Goal: Navigation & Orientation: Find specific page/section

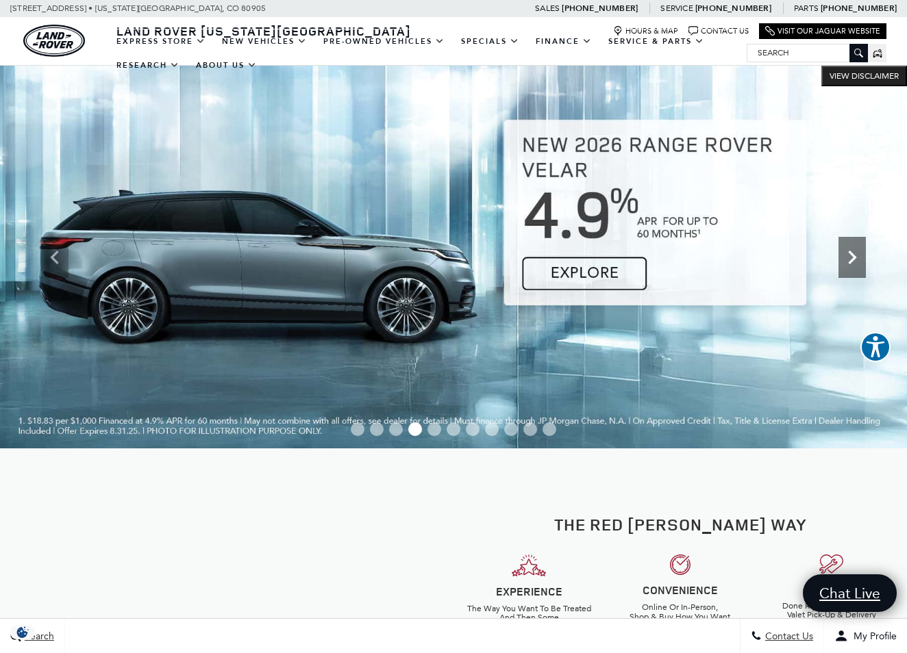
click at [857, 259] on icon "Next" at bounding box center [851, 257] width 27 height 27
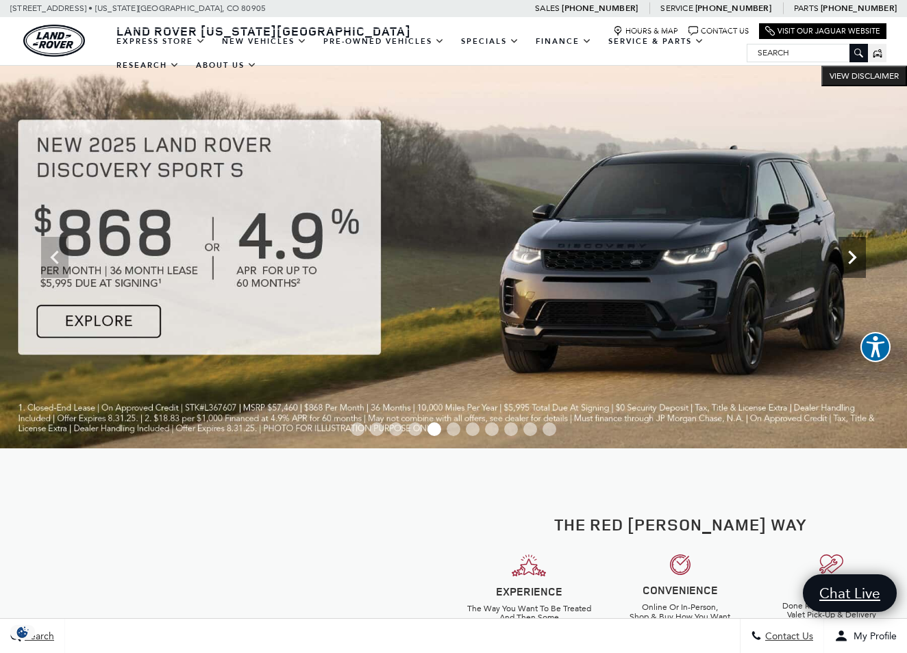
click at [856, 260] on icon "Next" at bounding box center [851, 257] width 27 height 27
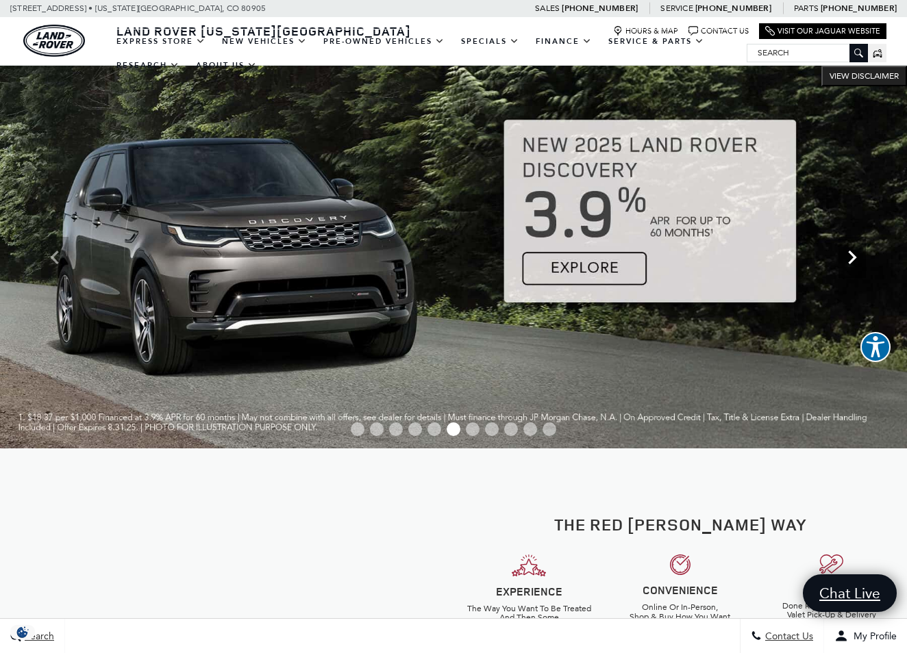
click at [856, 262] on icon "Next" at bounding box center [851, 257] width 27 height 27
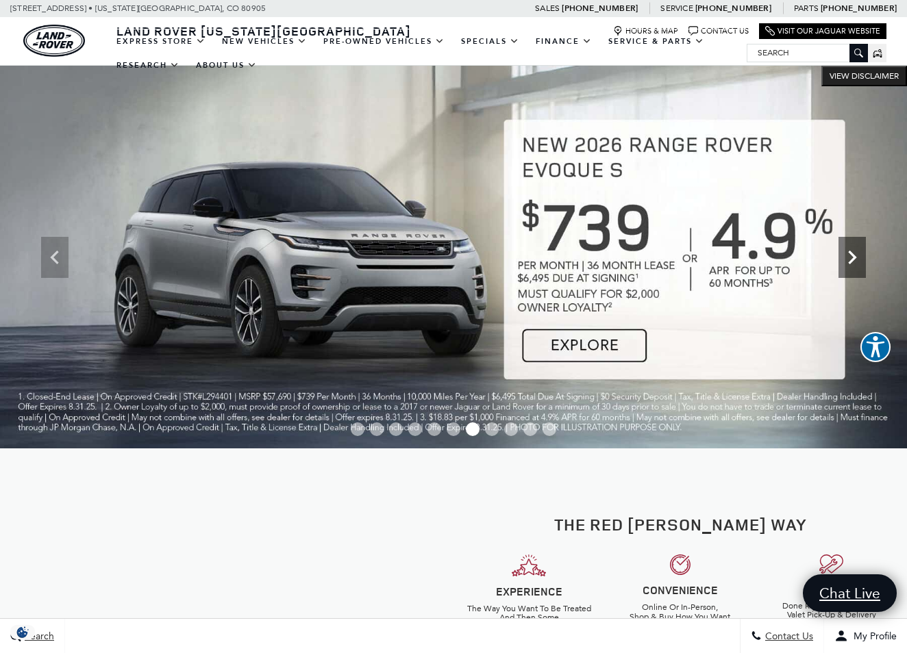
click at [856, 262] on icon "Next" at bounding box center [851, 257] width 27 height 27
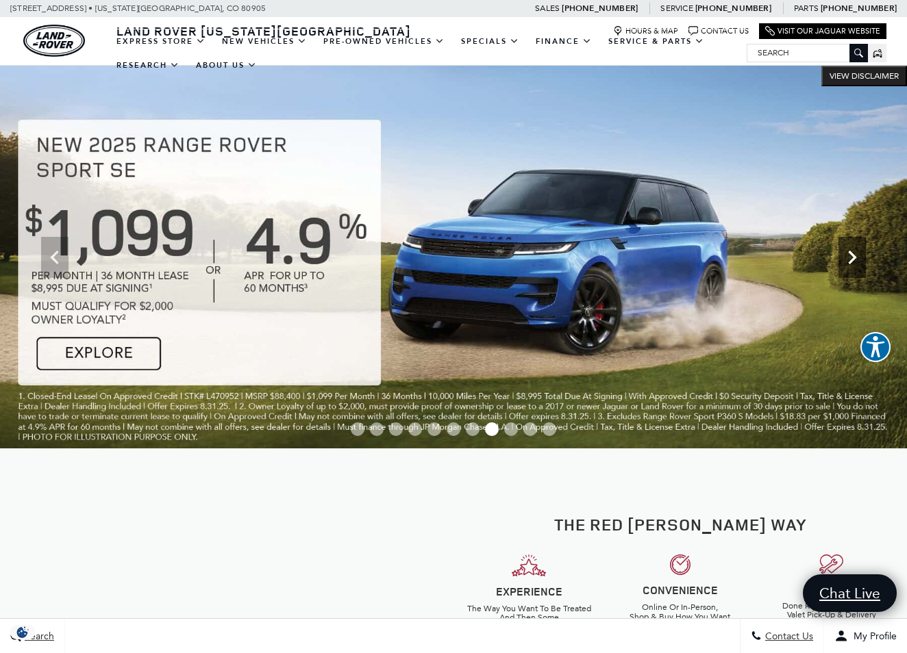
click at [856, 262] on icon "Next" at bounding box center [851, 257] width 27 height 27
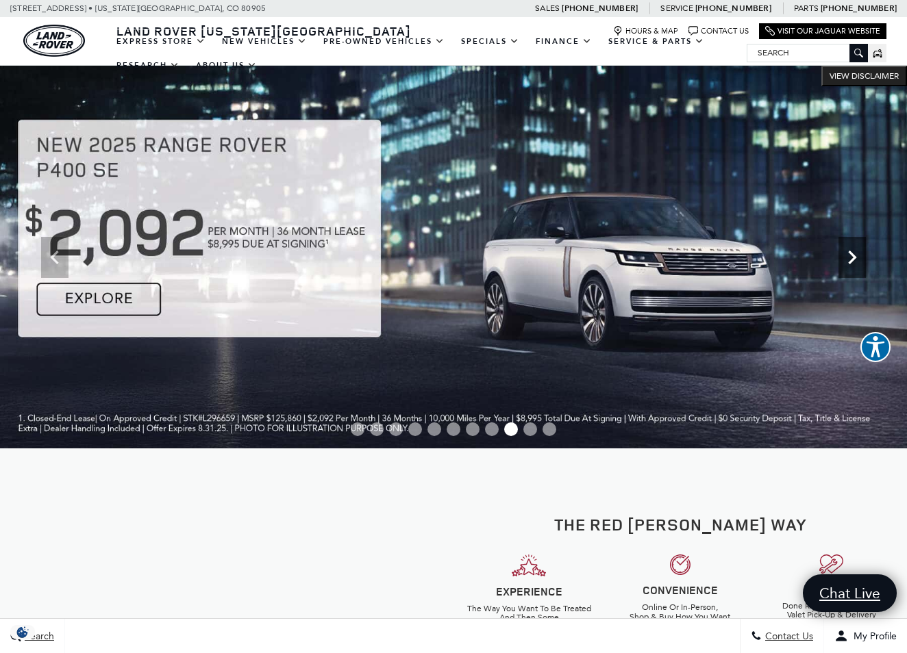
click at [856, 262] on icon "Next" at bounding box center [851, 257] width 27 height 27
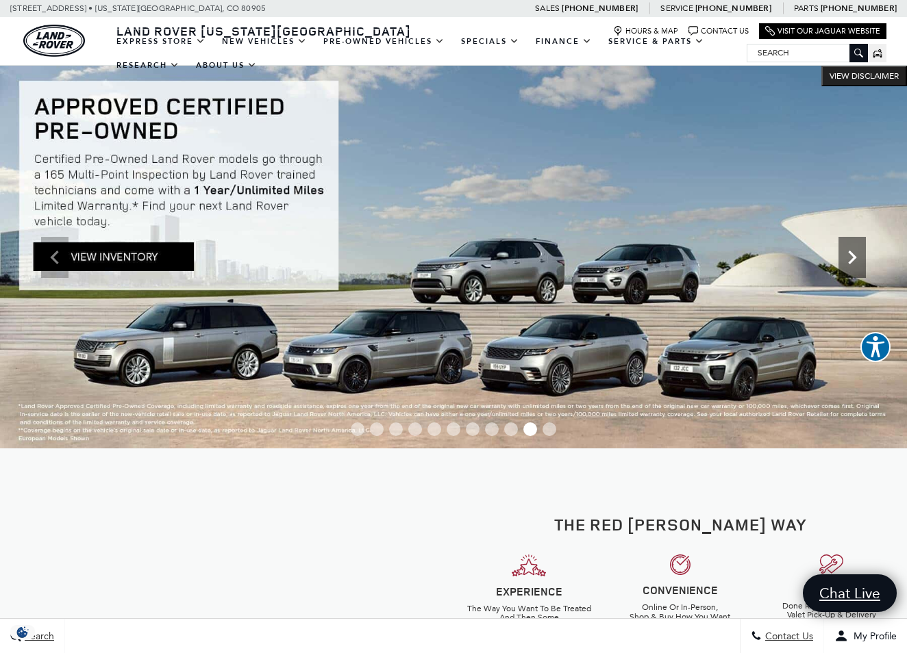
click at [855, 262] on icon "Next" at bounding box center [851, 257] width 27 height 27
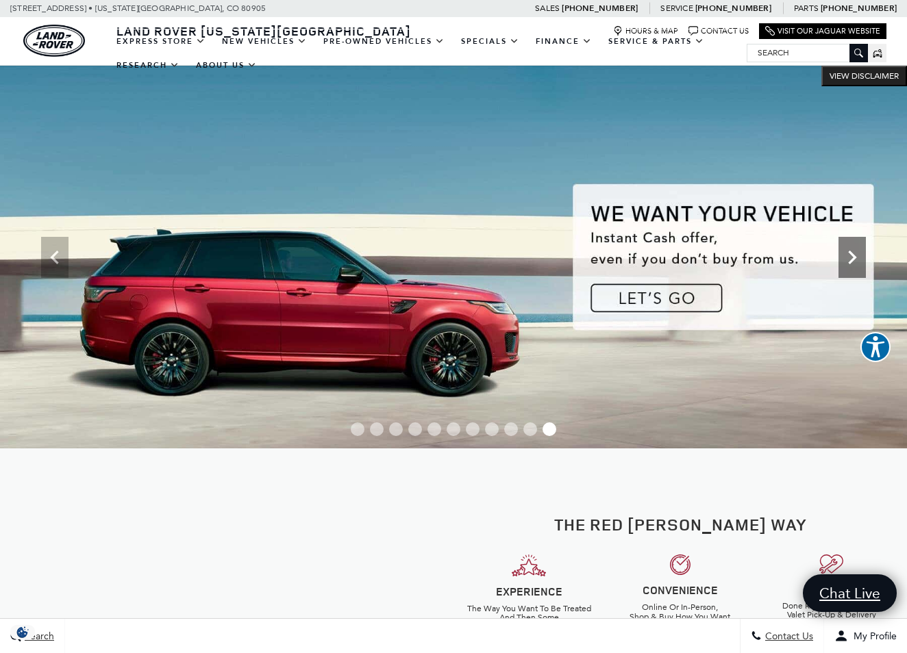
click at [855, 262] on icon "Next" at bounding box center [851, 257] width 27 height 27
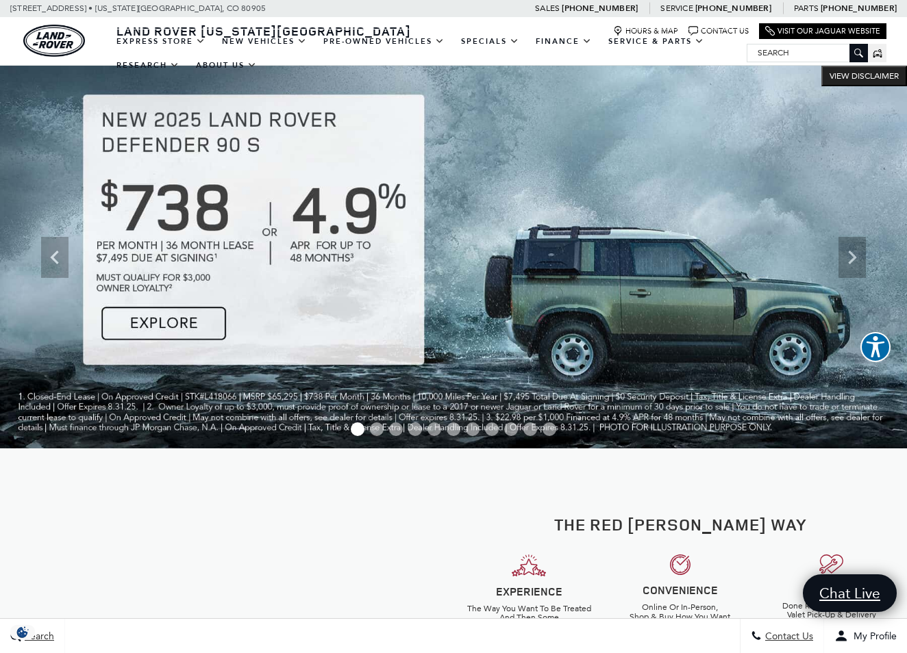
click at [129, 321] on img at bounding box center [453, 257] width 907 height 383
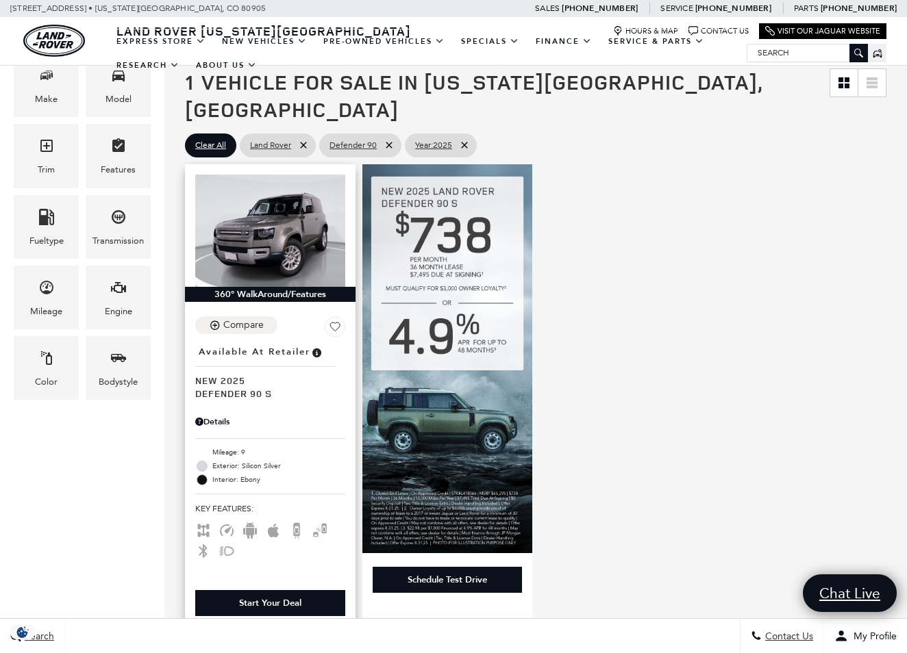
scroll to position [245, 0]
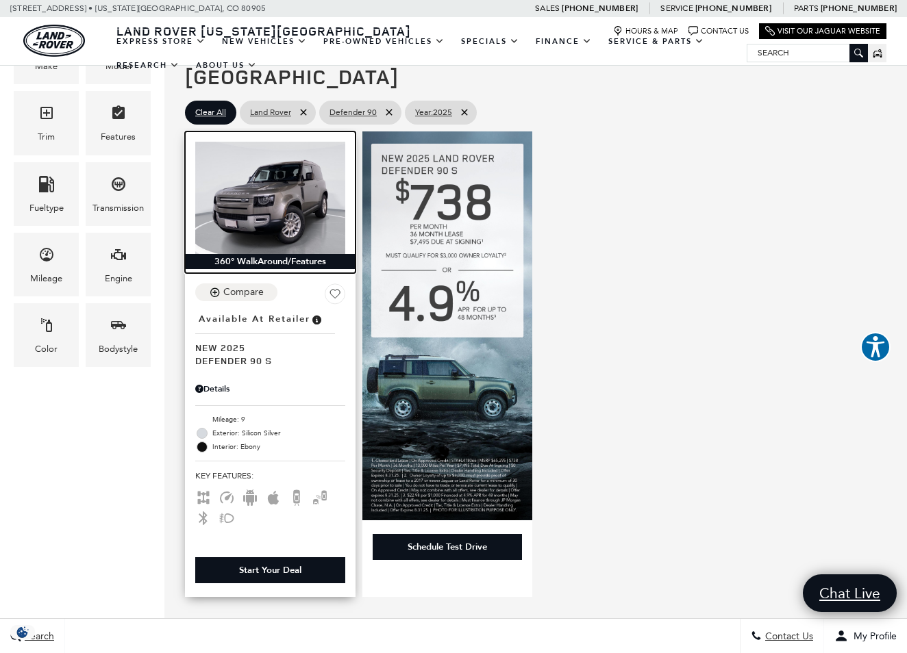
click at [303, 207] on img at bounding box center [270, 198] width 150 height 112
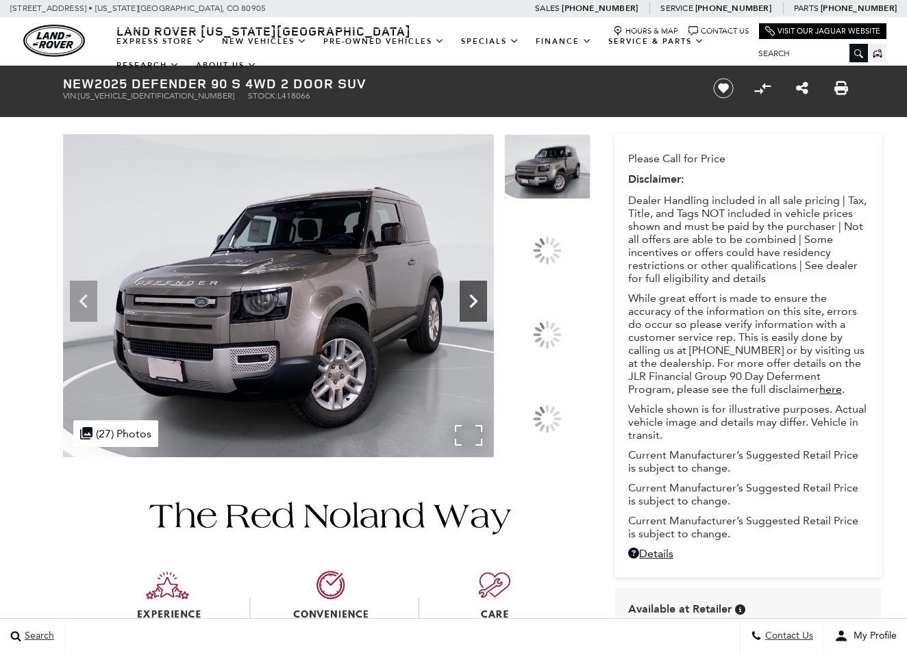
click at [541, 335] on div at bounding box center [326, 295] width 527 height 323
